Goal: Task Accomplishment & Management: Complete application form

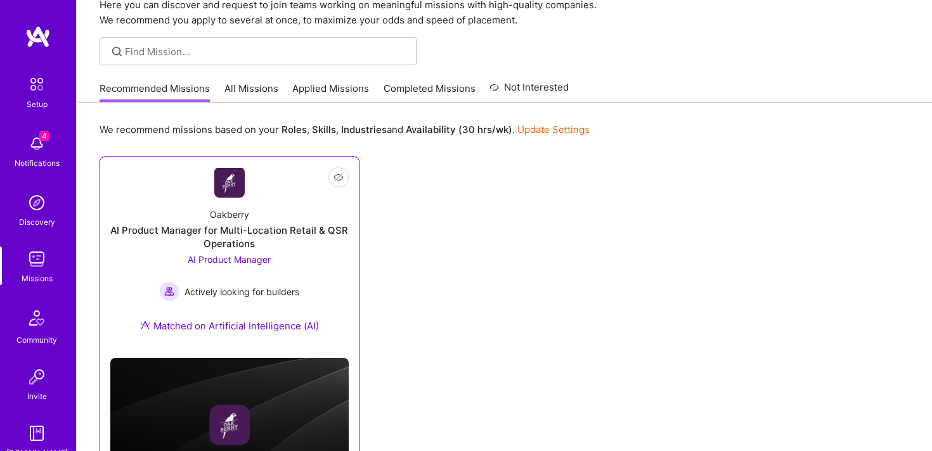
scroll to position [93, 0]
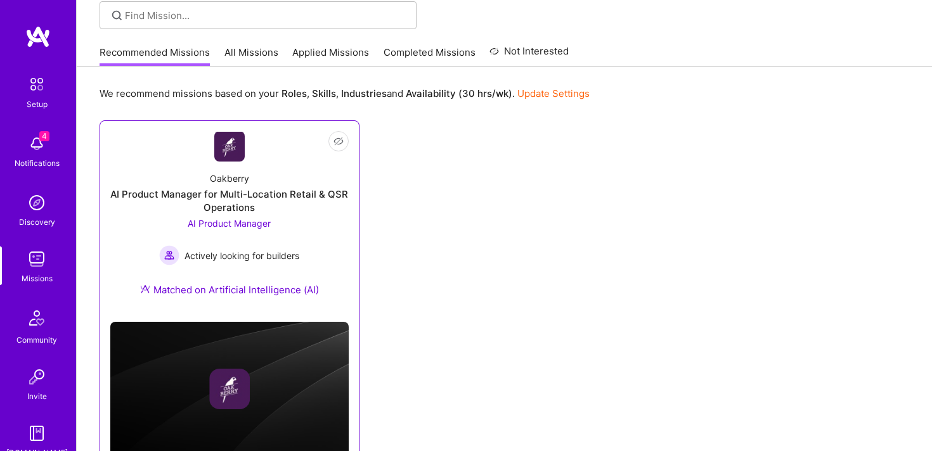
click at [337, 213] on div "AI Product Manager for Multi-Location Retail & QSR Operations" at bounding box center [229, 201] width 238 height 27
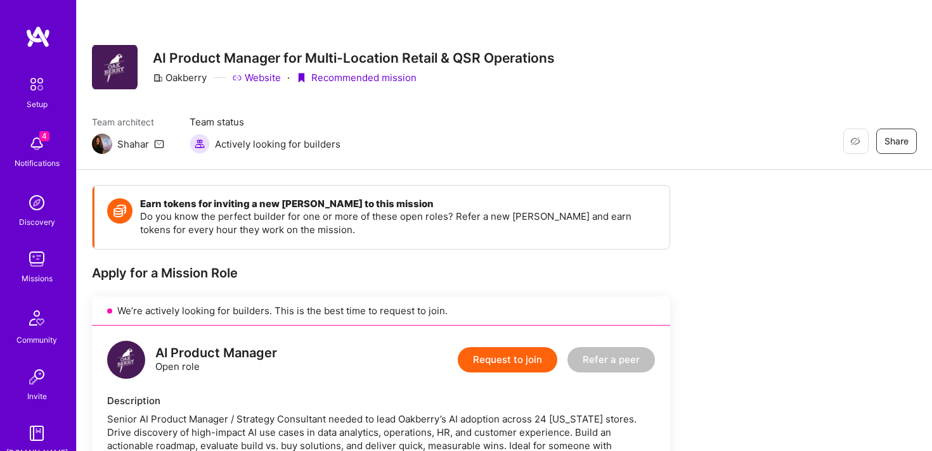
scroll to position [106, 0]
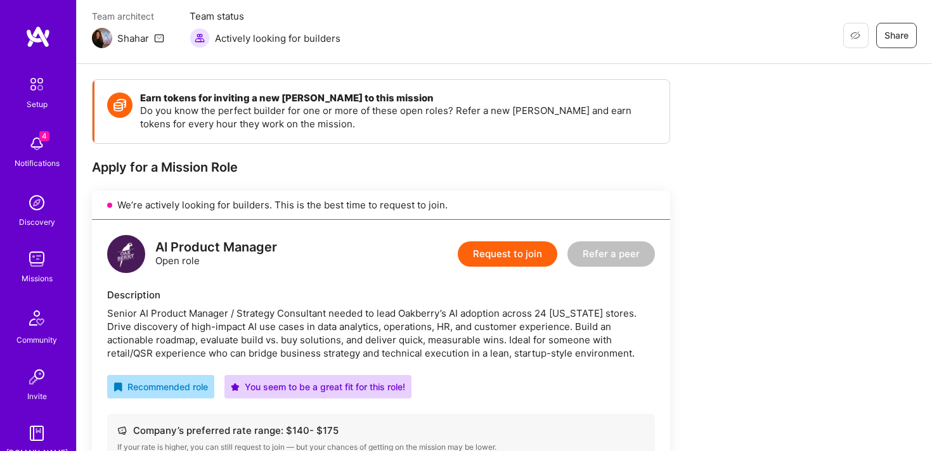
click at [530, 259] on button "Request to join" at bounding box center [507, 253] width 99 height 25
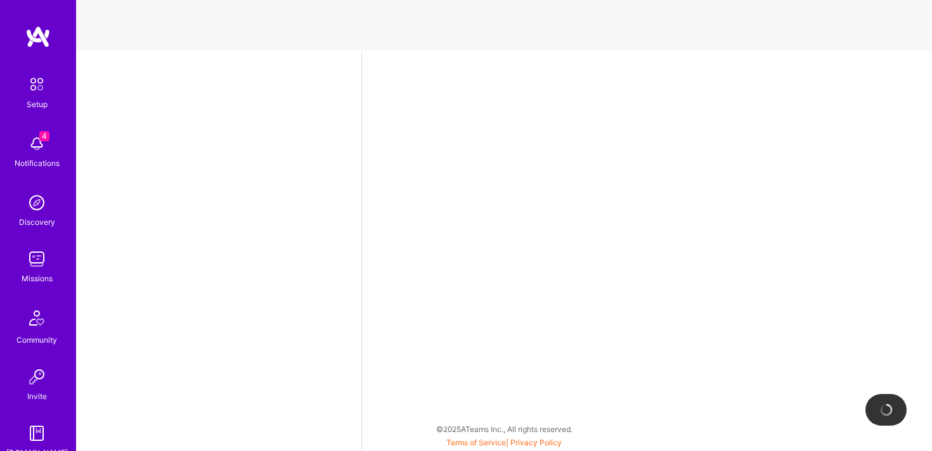
select select "US"
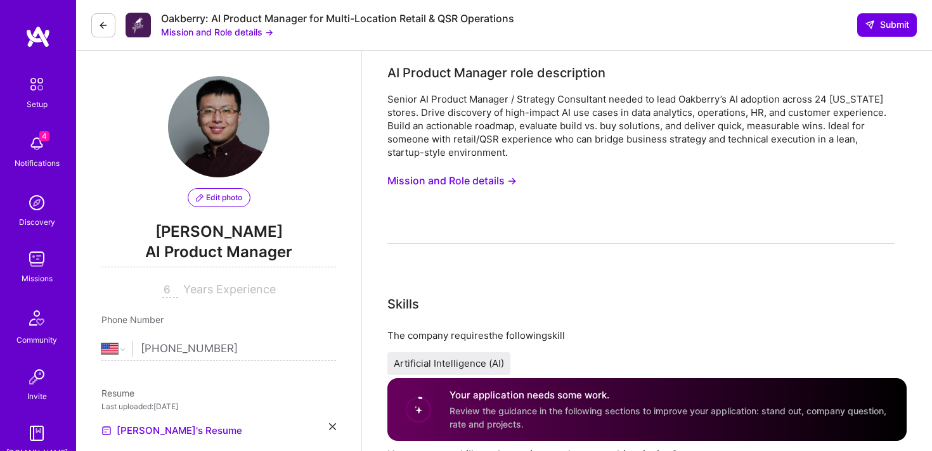
click at [208, 36] on button "Mission and Role details →" at bounding box center [217, 31] width 112 height 13
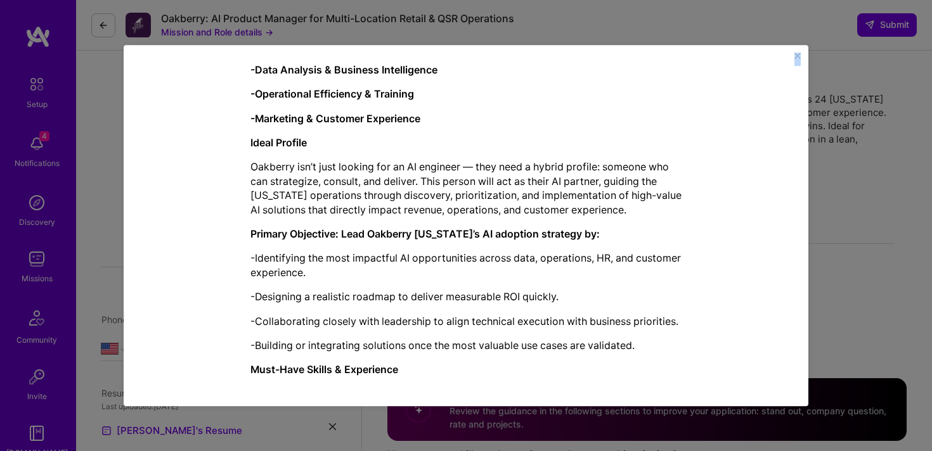
scroll to position [1434, 0]
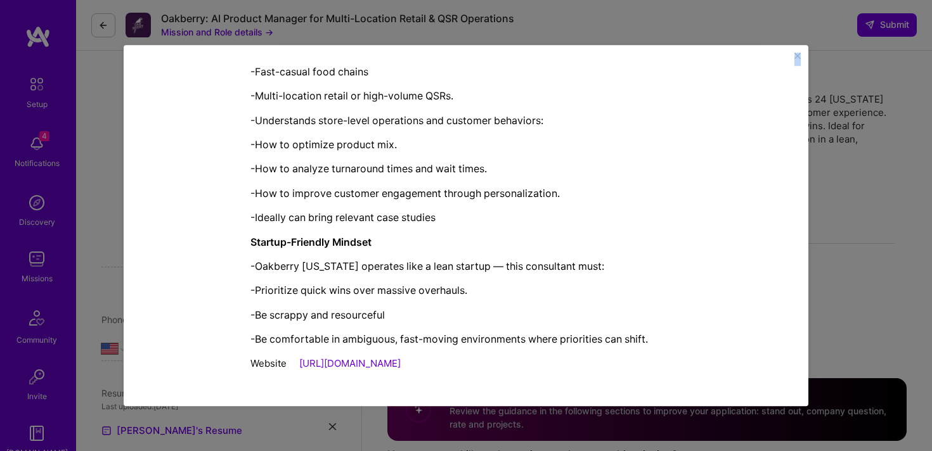
drag, startPoint x: 328, startPoint y: 55, endPoint x: 668, endPoint y: 361, distance: 456.8
click at [668, 361] on div "Mission Description and Role Details AI Product Manager role description Senior…" at bounding box center [466, 225] width 684 height 361
copy div "Loremip Dolorsitame con Adip Elitsed DO Eiusmod Tempori utla etdoloremag Aliqua…"
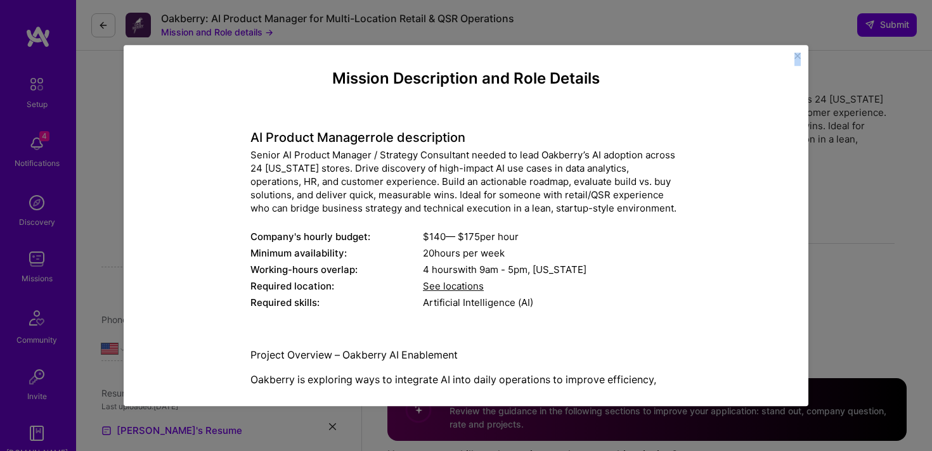
scroll to position [0, 0]
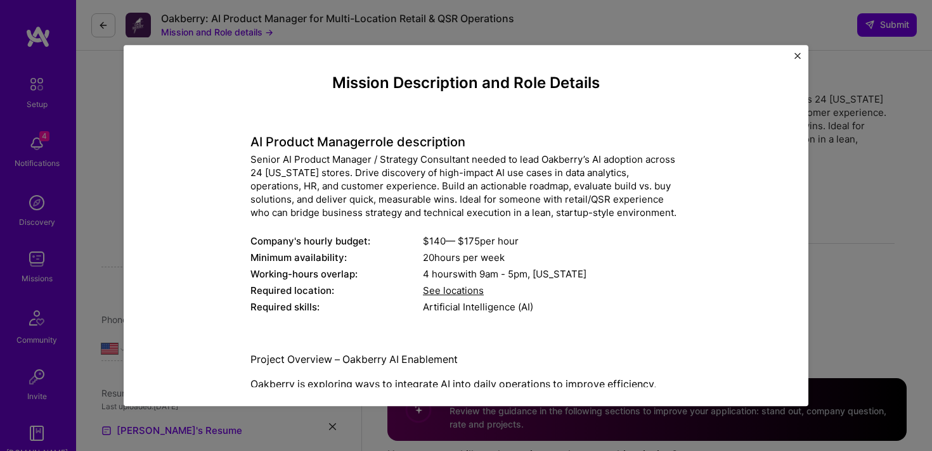
click at [880, 205] on div "Mission Description and Role Details AI Product Manager role description Senior…" at bounding box center [466, 225] width 932 height 451
